Goal: Information Seeking & Learning: Learn about a topic

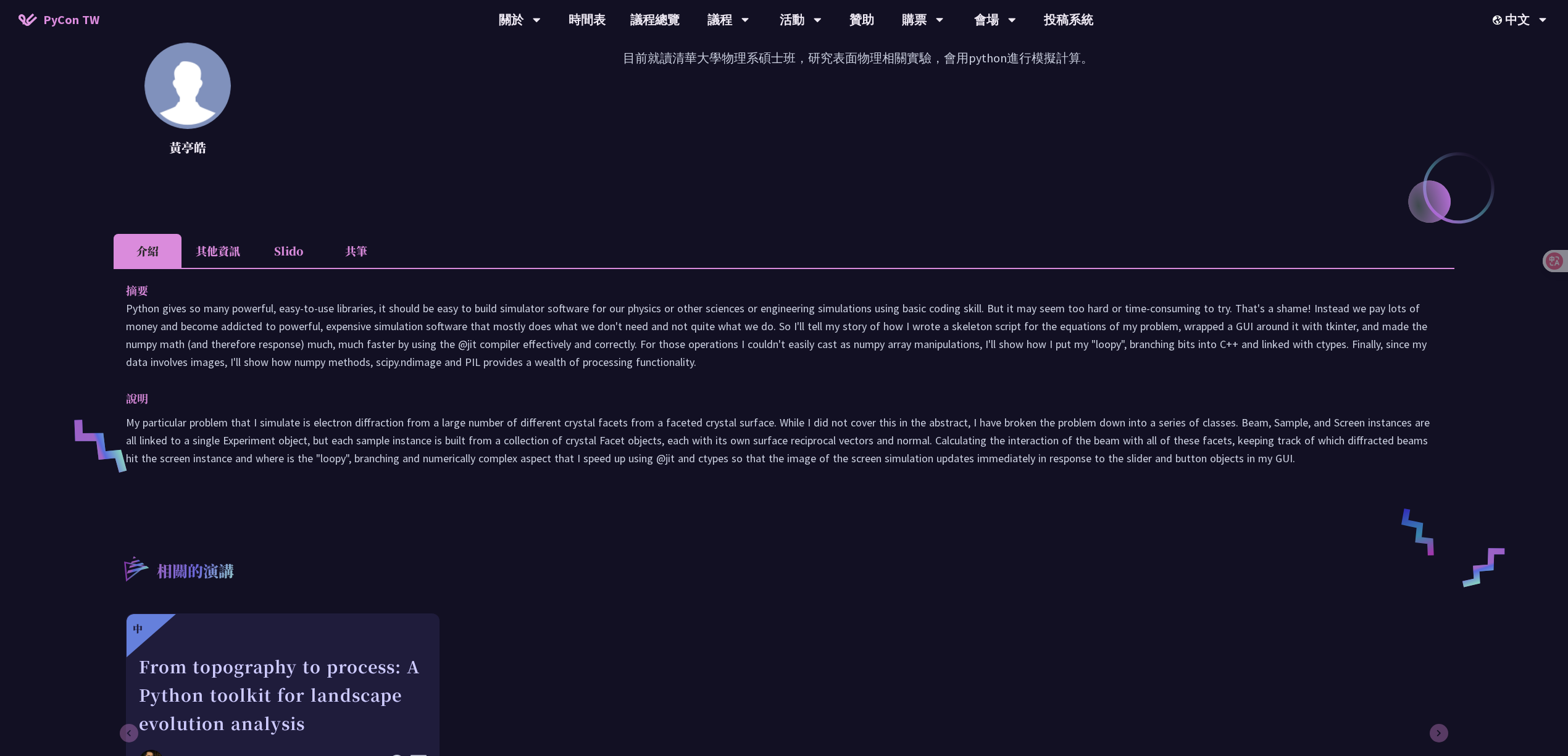
scroll to position [189, 0]
click at [210, 244] on li "其他資訊" at bounding box center [218, 252] width 73 height 34
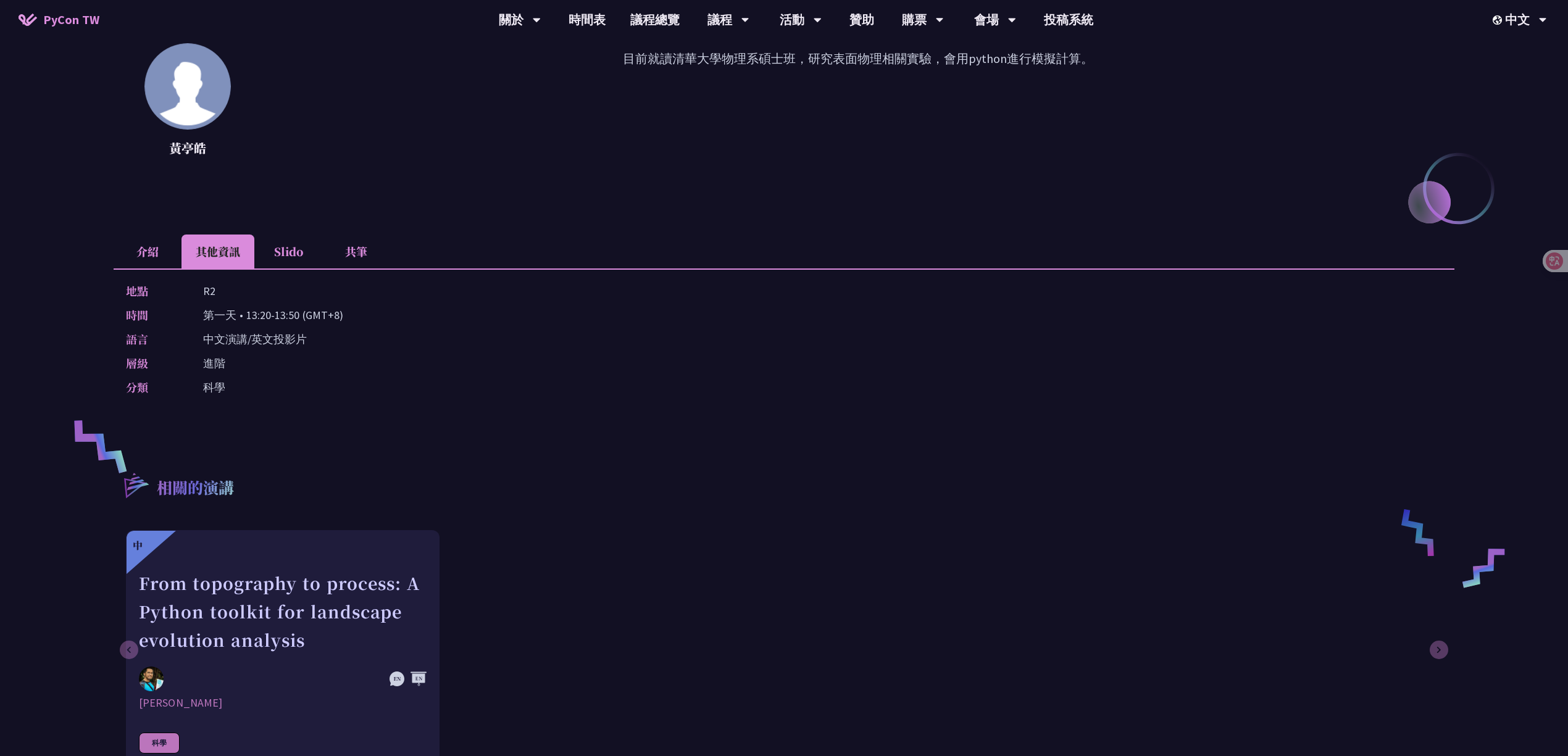
click at [293, 238] on li "Slido" at bounding box center [288, 252] width 68 height 34
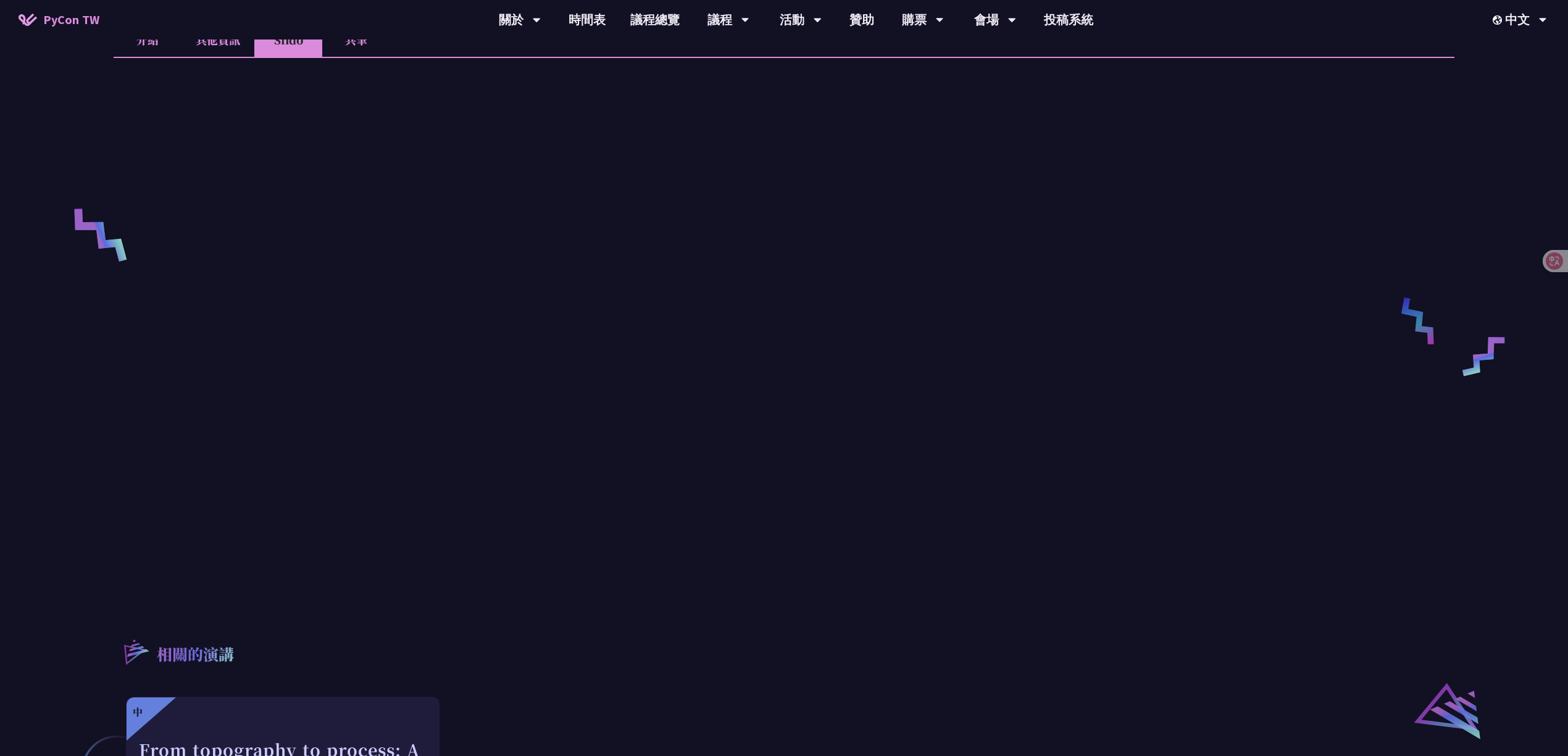
scroll to position [401, 0]
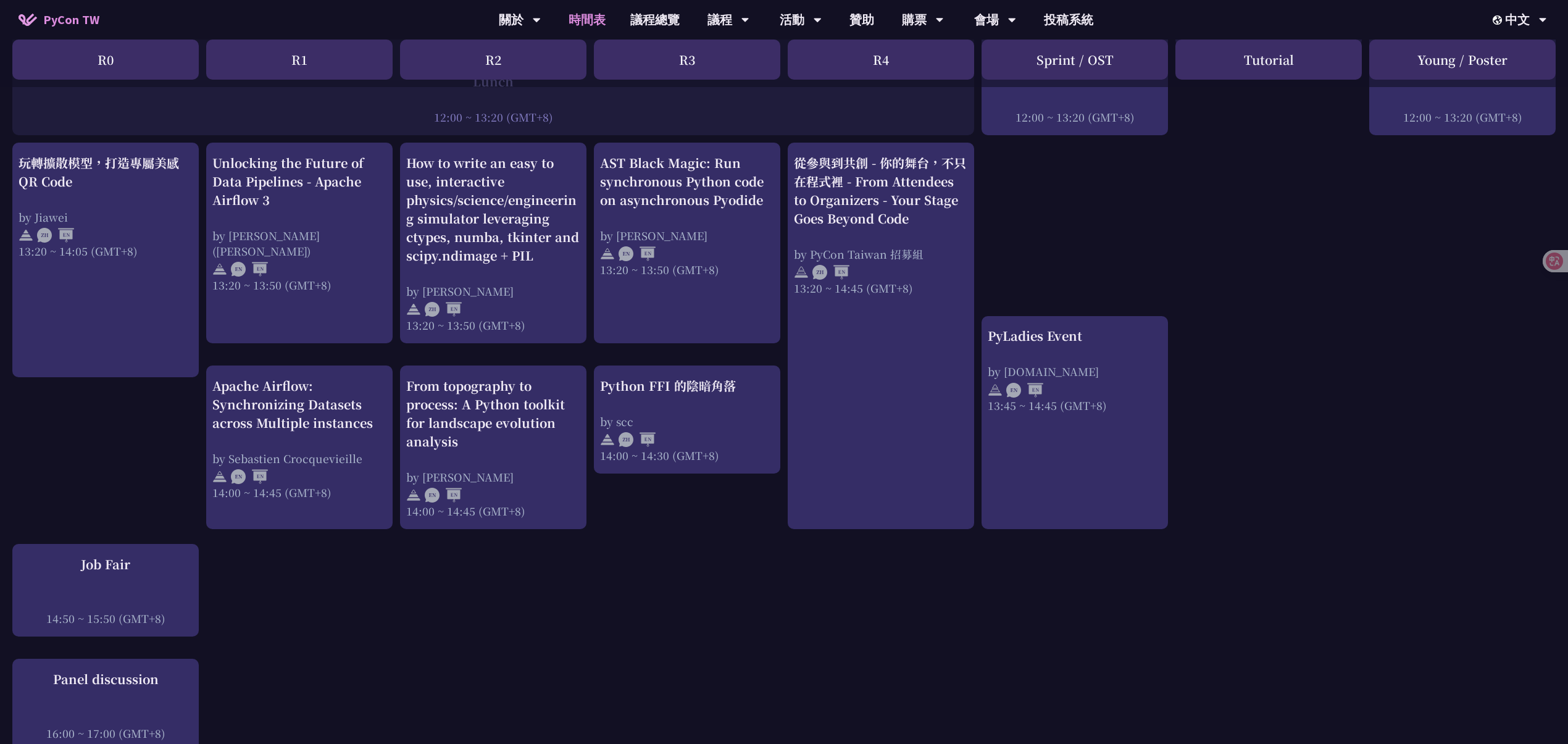
scroll to position [929, 0]
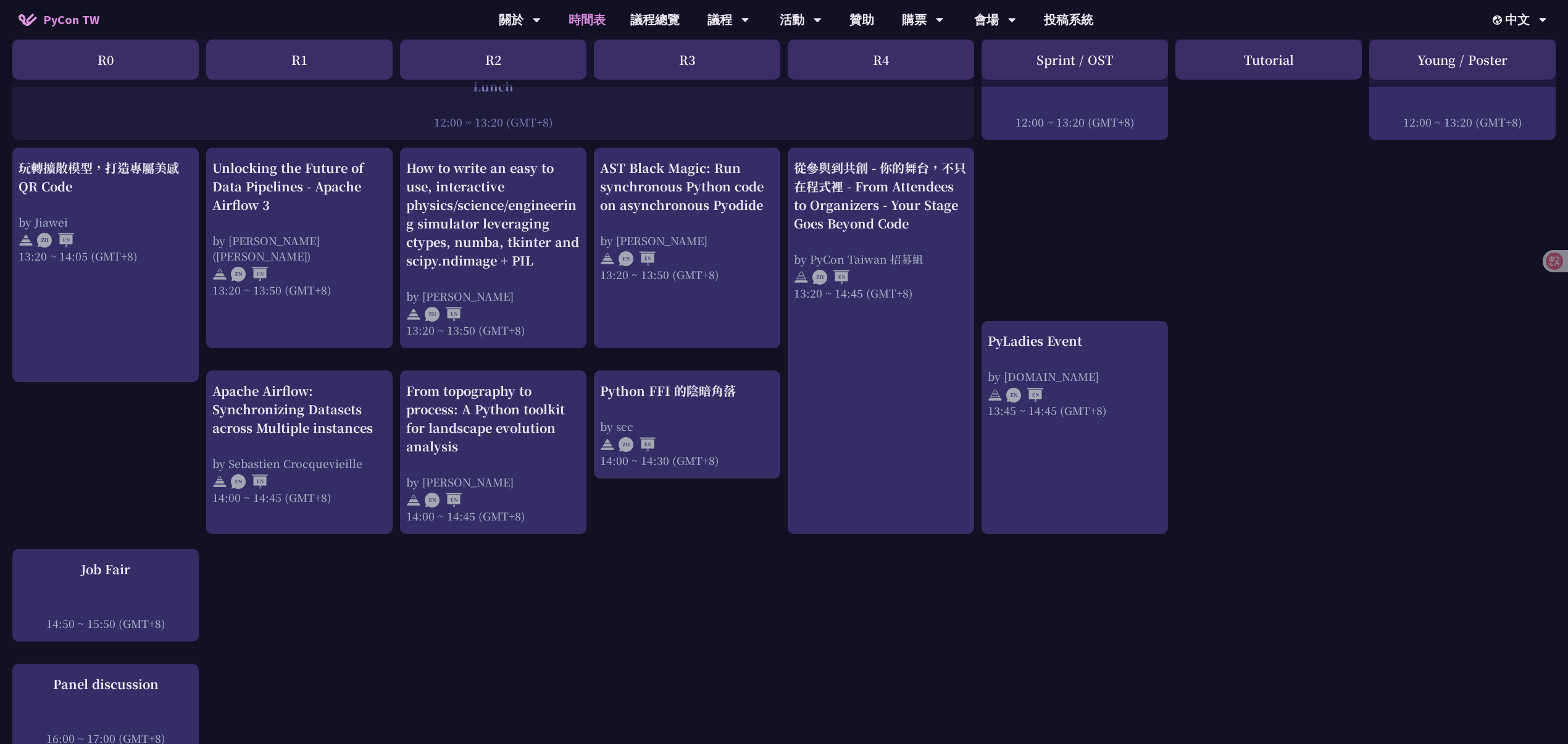
click at [870, 356] on link "從參與到共創 - 你的舞台，不只在程式裡 - From Attendees to Organizers - Your Stage Goes Beyond Co…" at bounding box center [880, 341] width 174 height 365
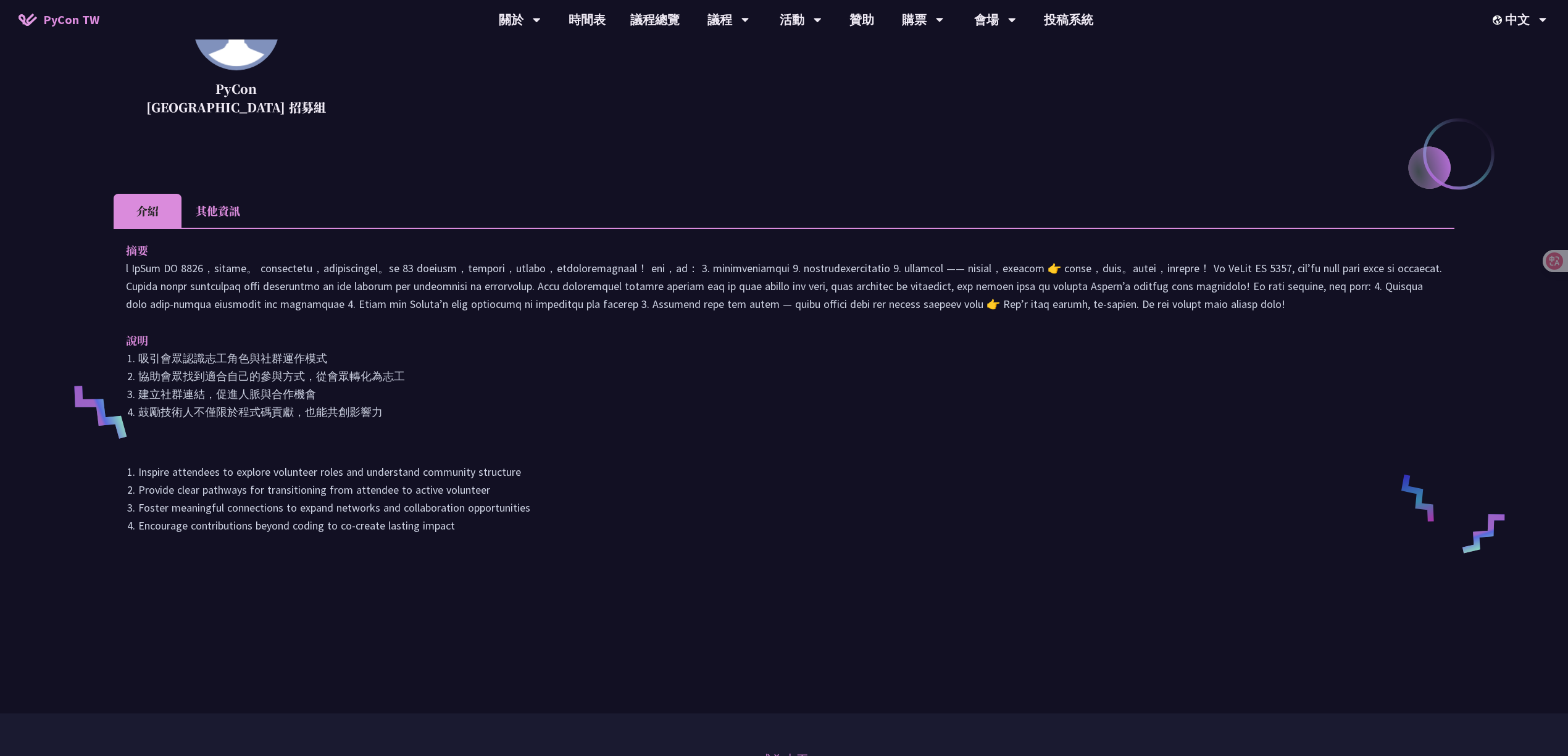
scroll to position [225, 0]
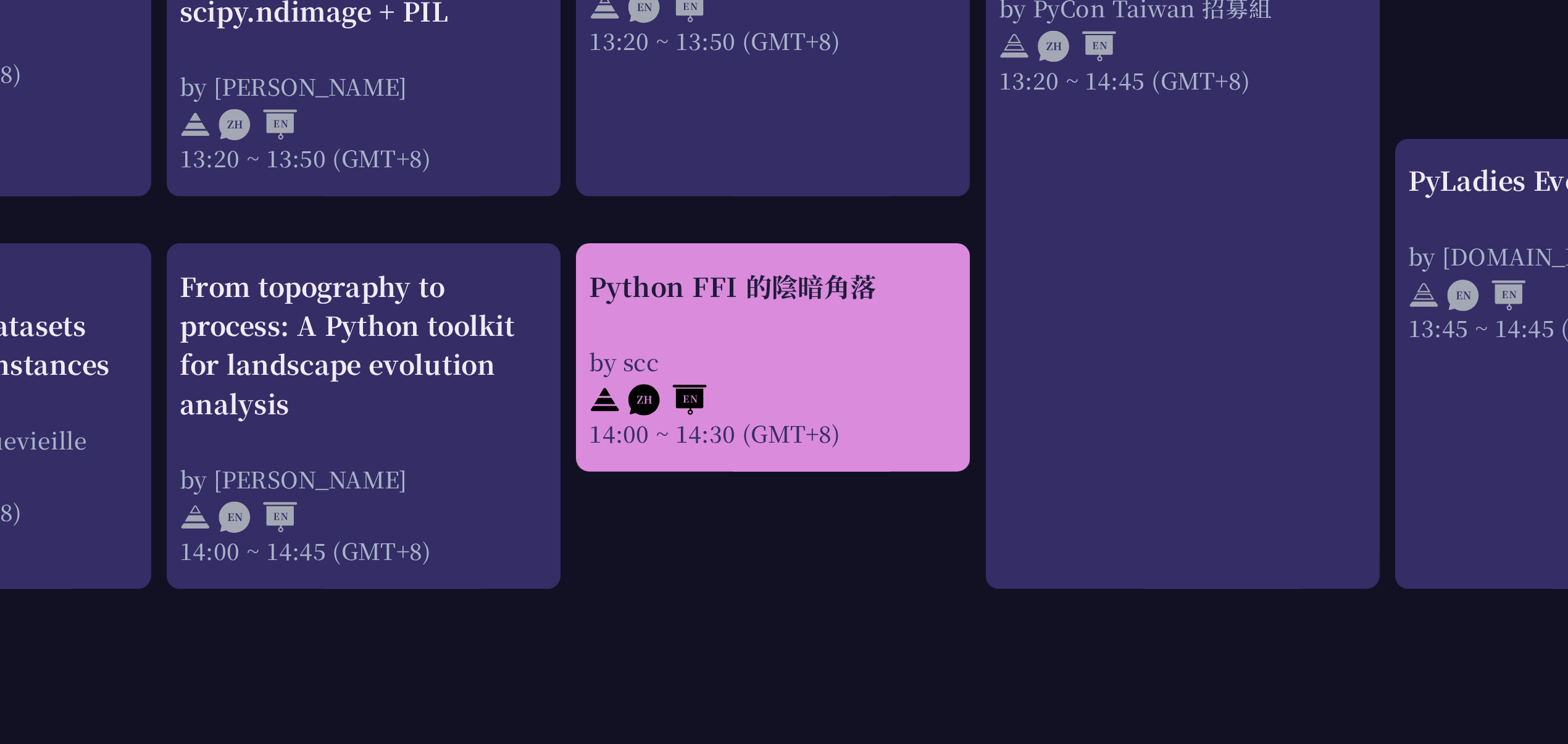
scroll to position [929, 0]
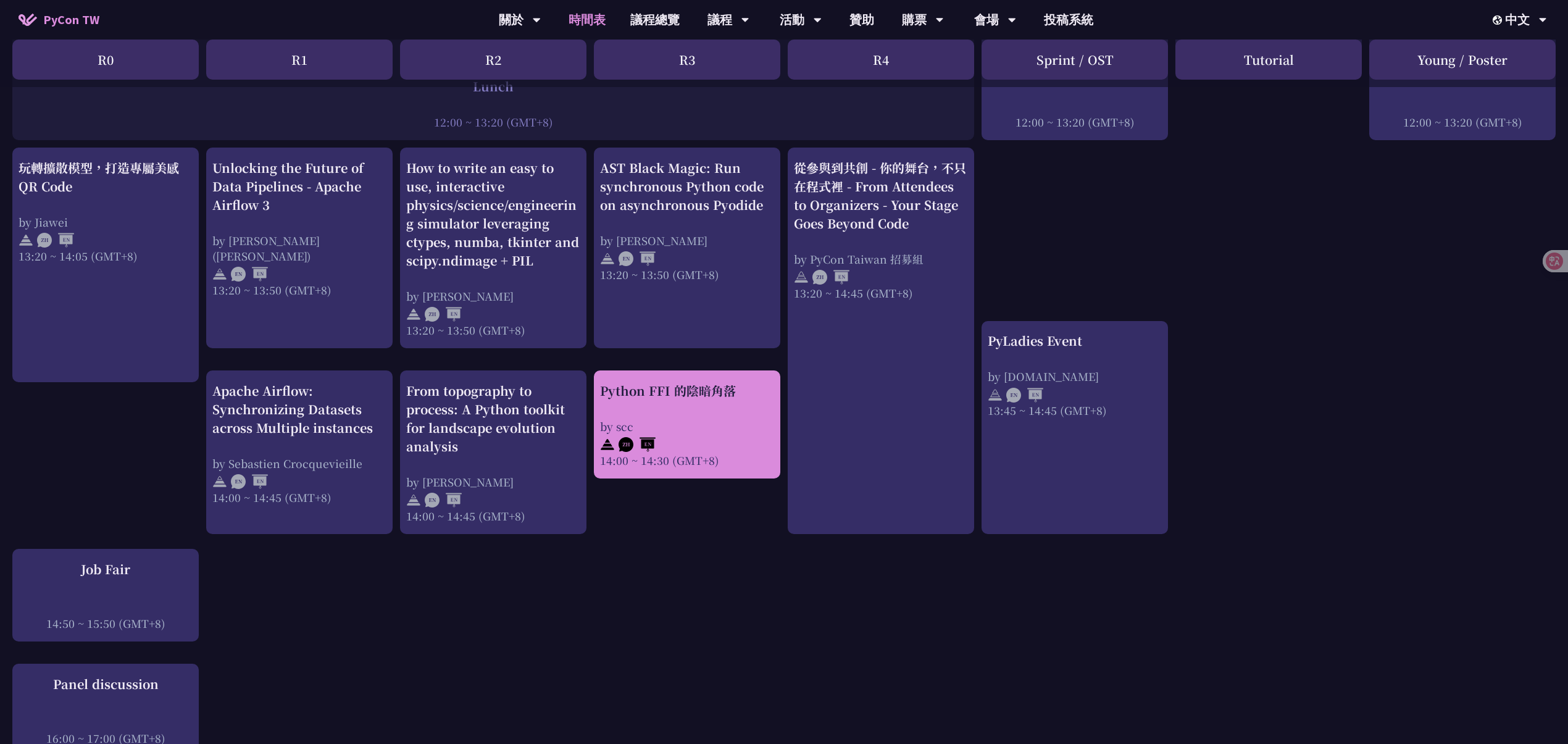
click at [712, 382] on div "Python FFI 的陰暗角落" at bounding box center [687, 391] width 174 height 19
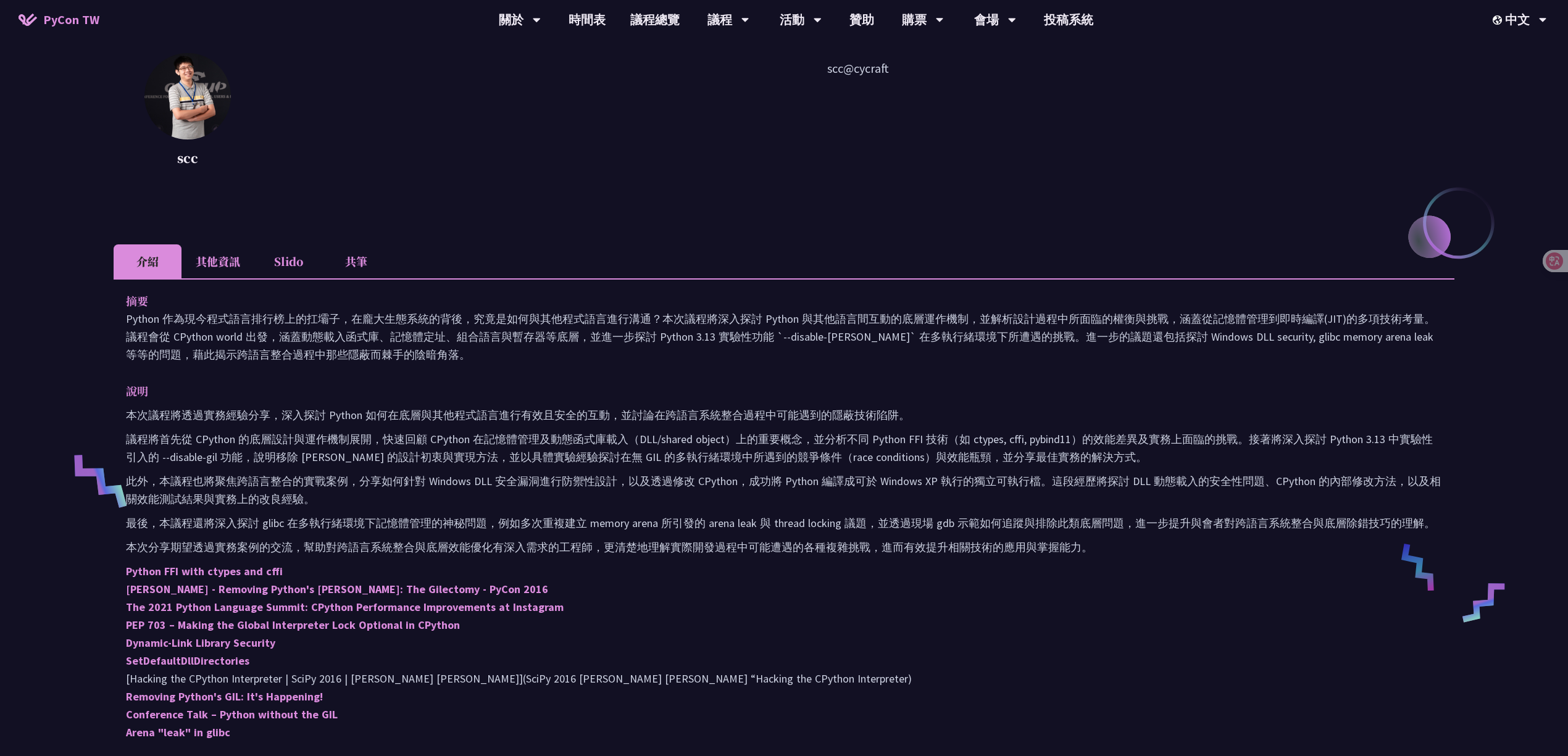
scroll to position [152, 0]
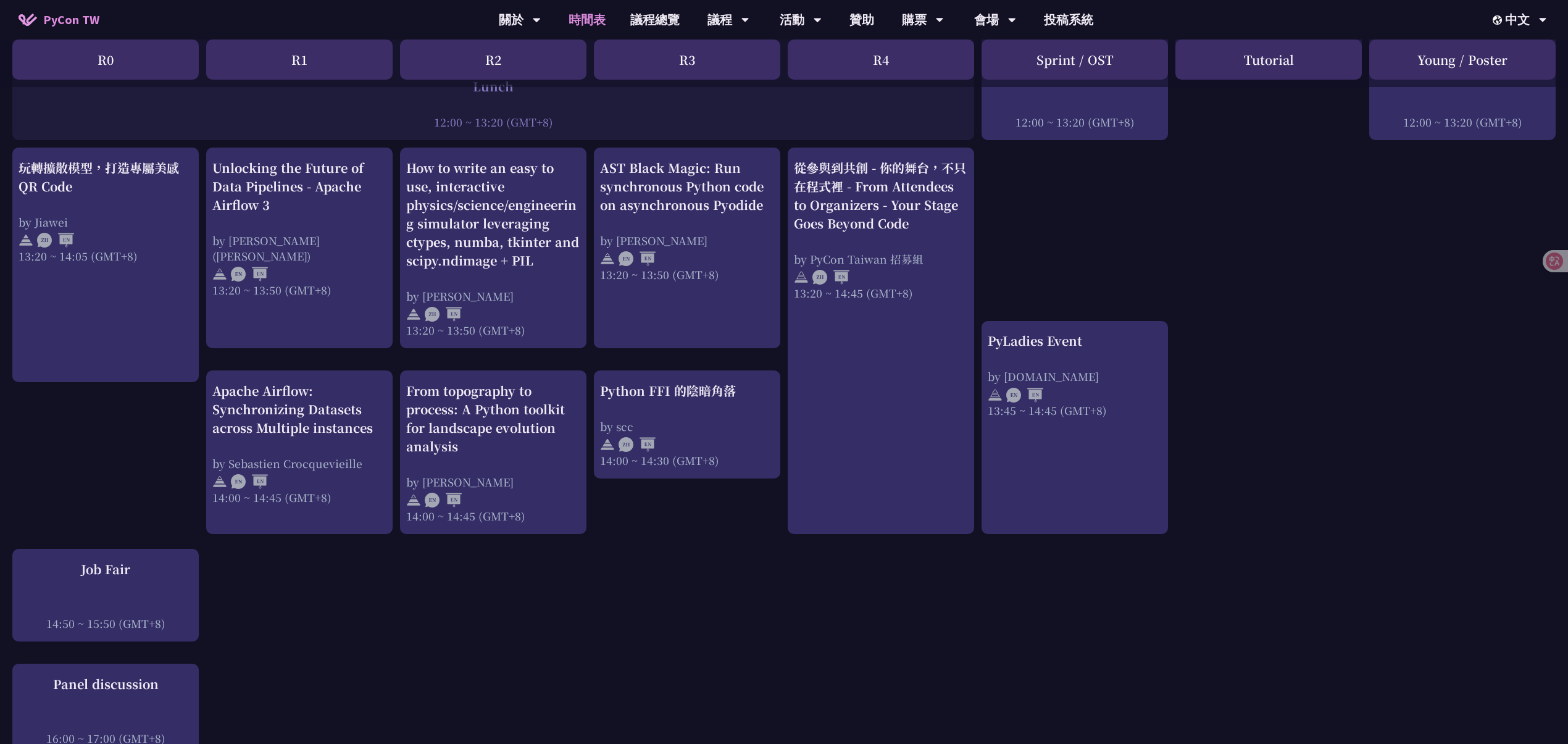
scroll to position [949, 0]
